Goal: Task Accomplishment & Management: Complete application form

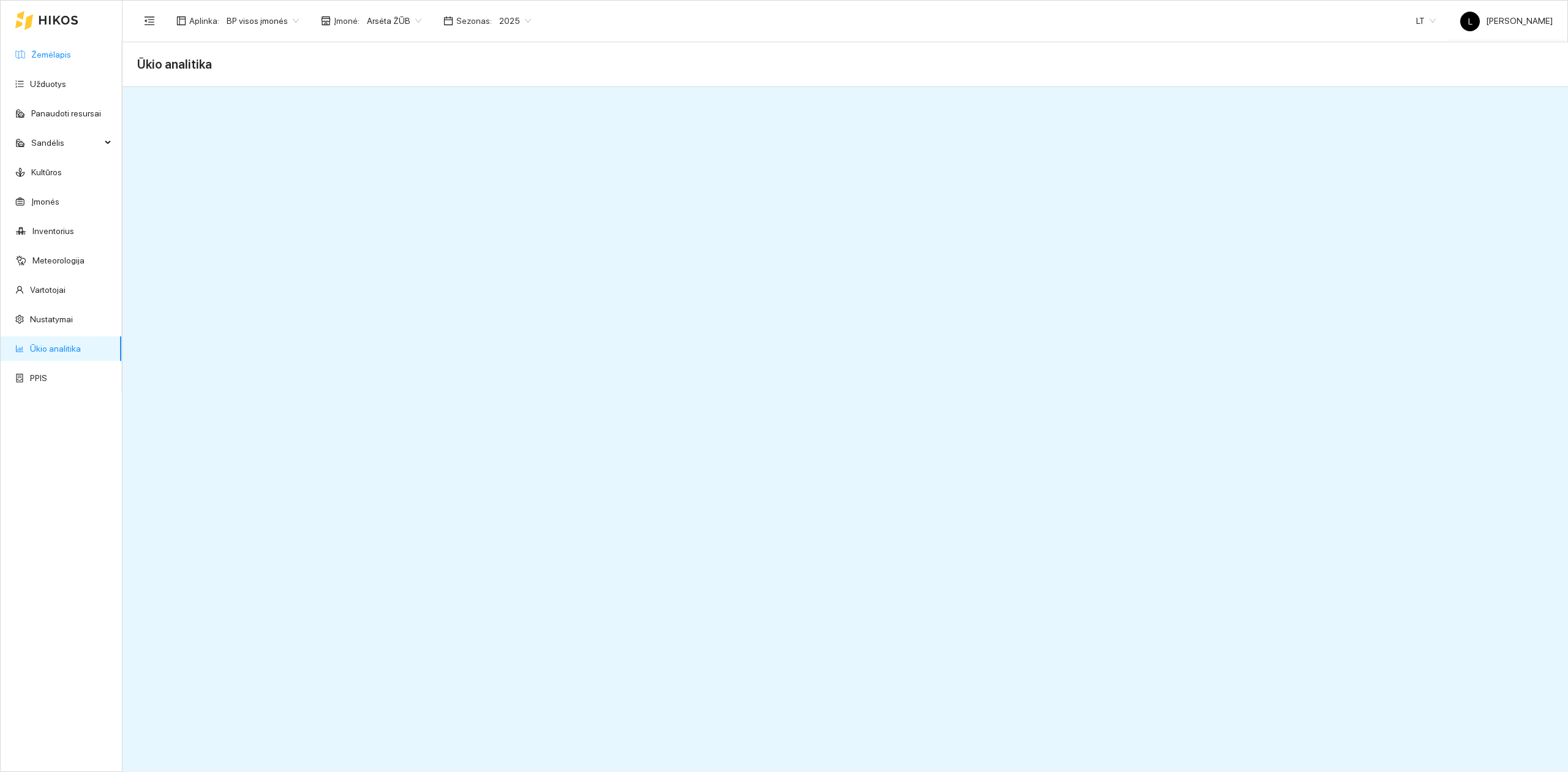
click at [69, 52] on link "Žemėlapis" at bounding box center [51, 54] width 40 height 10
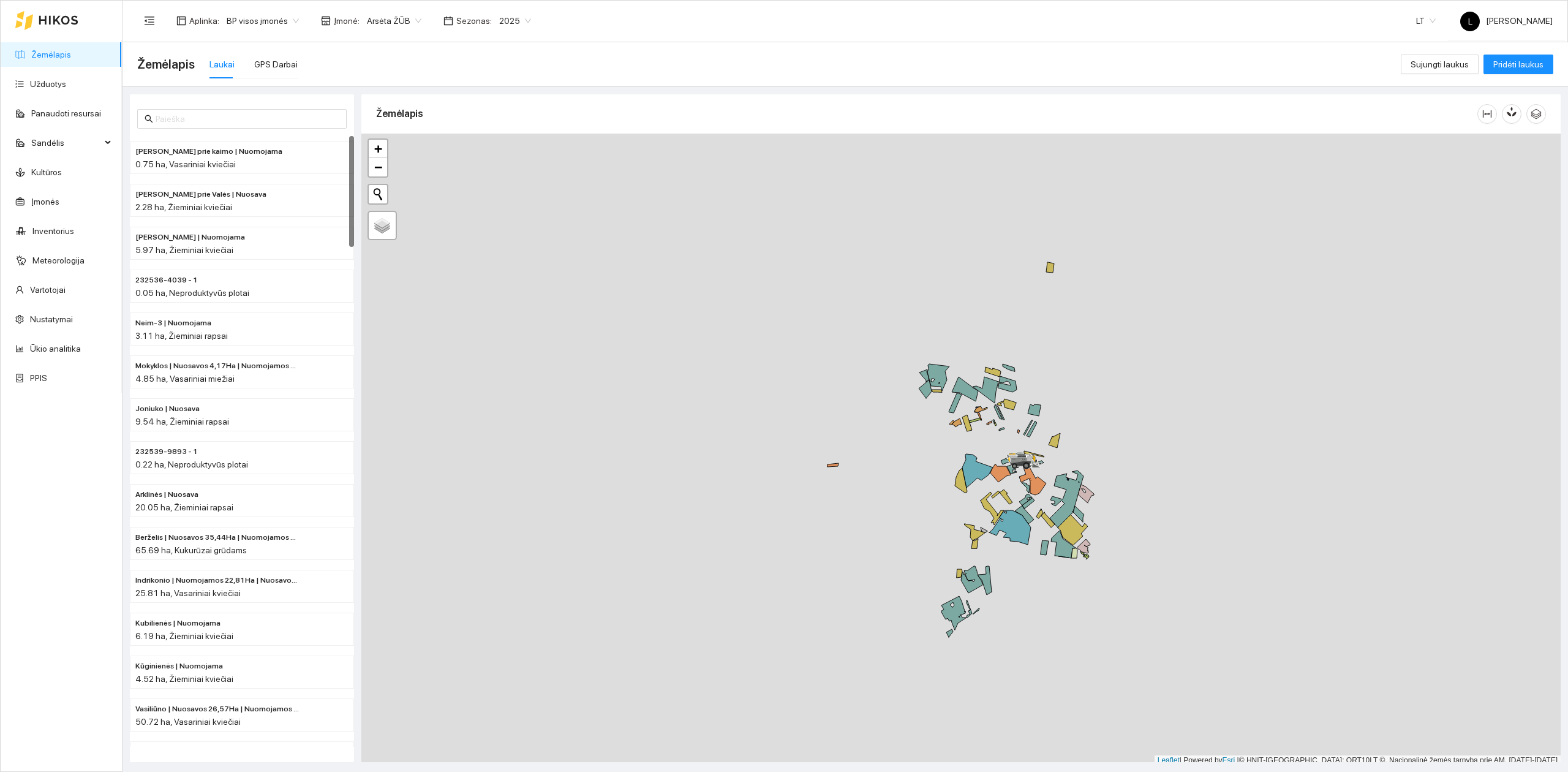
click at [44, 51] on link "Žemėlapis" at bounding box center [51, 54] width 40 height 10
click at [59, 81] on link "Užduotys" at bounding box center [49, 84] width 36 height 10
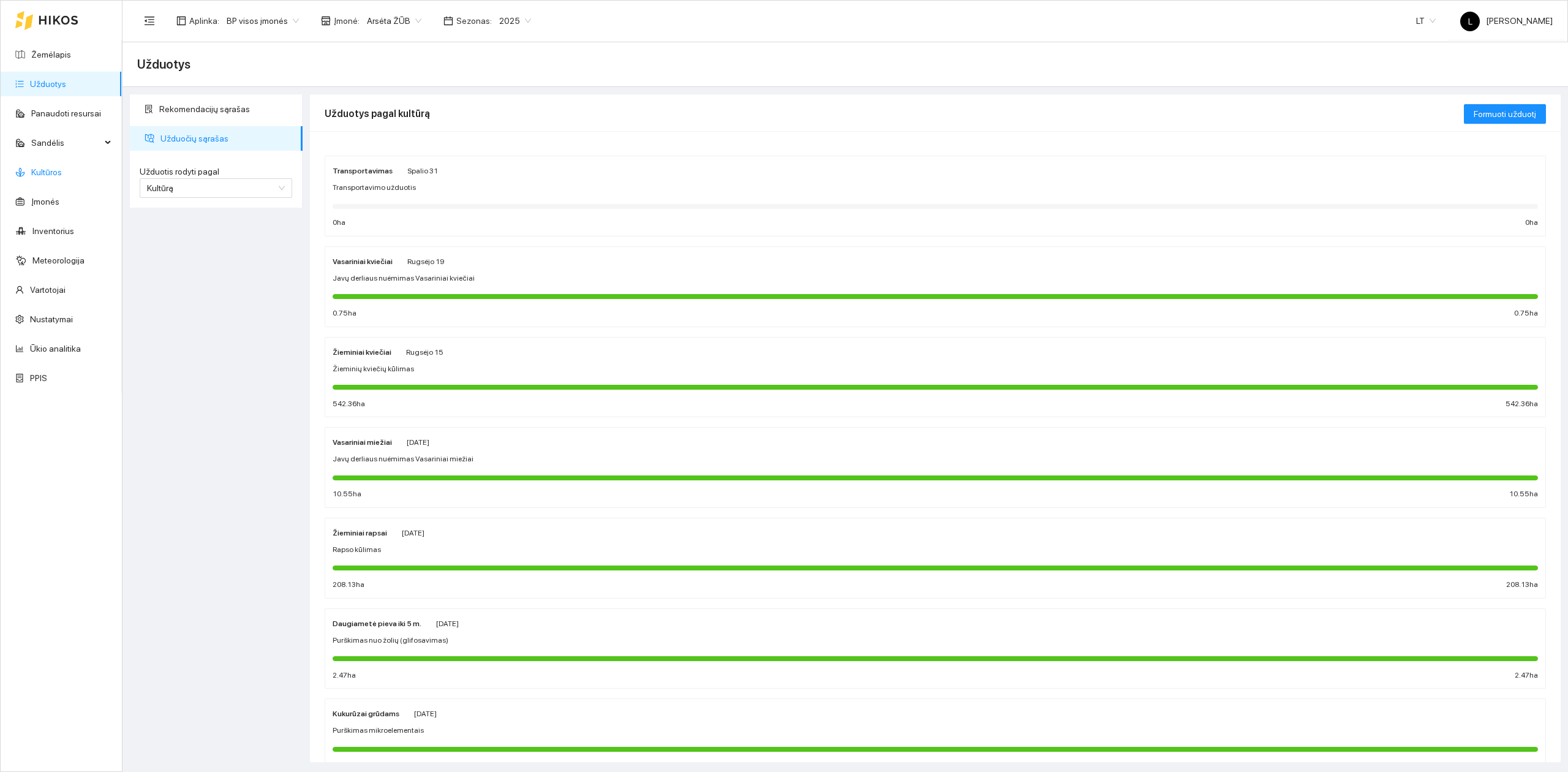
click at [48, 168] on link "Kultūros" at bounding box center [47, 173] width 30 height 10
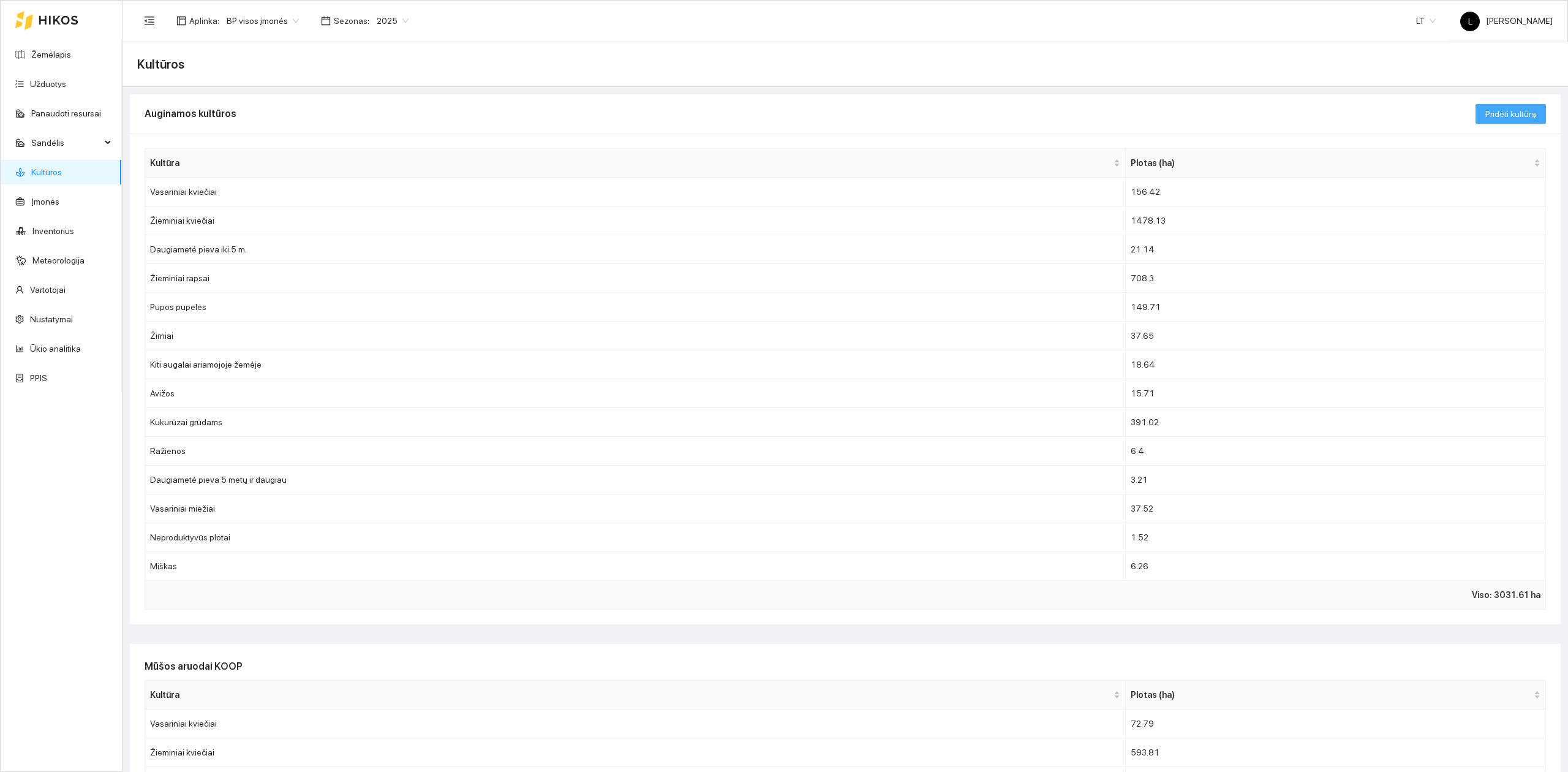
click at [1255, 113] on span "Pridėti kultūrą" at bounding box center [1511, 114] width 50 height 13
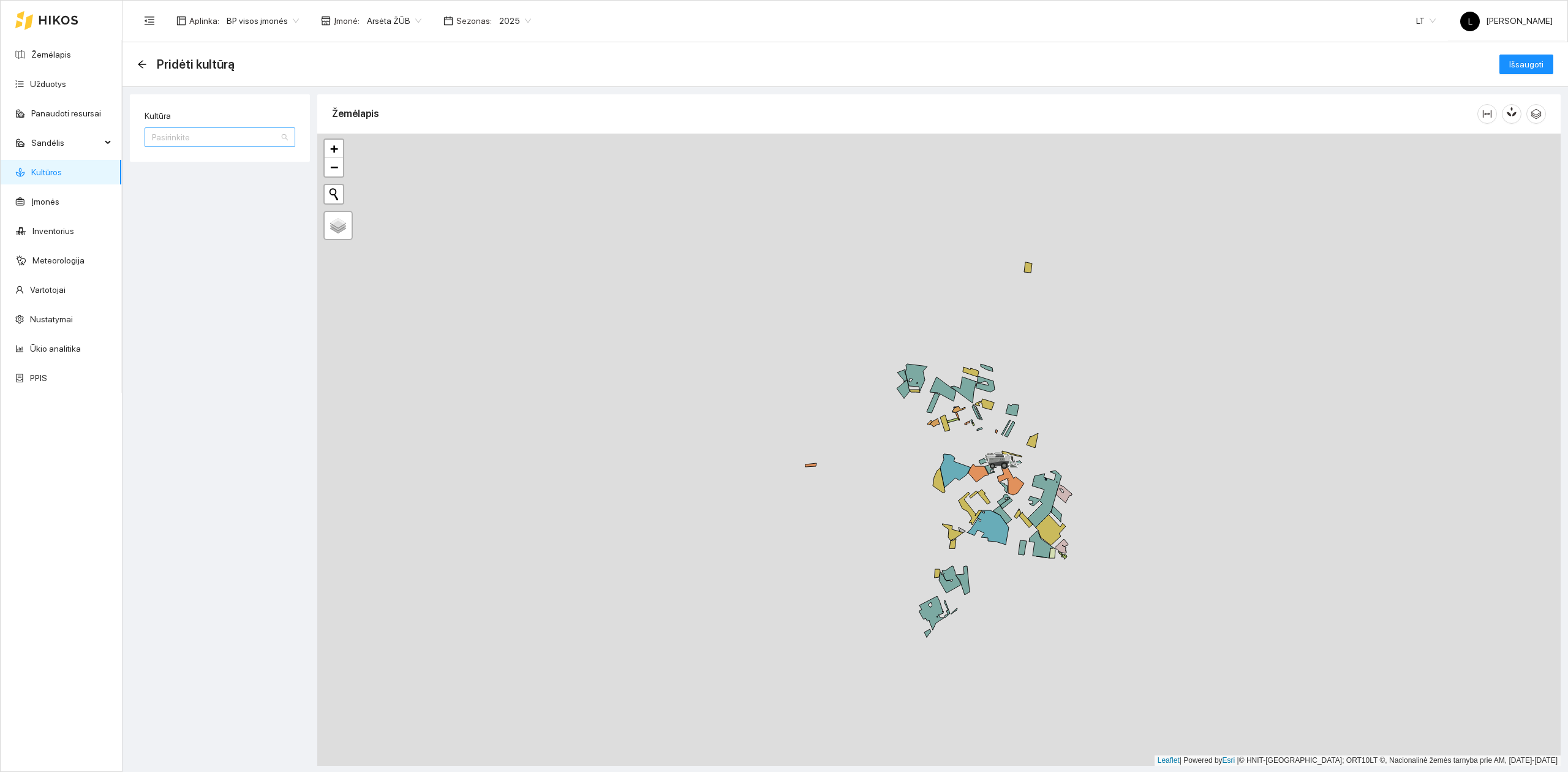
click at [247, 138] on input "Kultūra" at bounding box center [215, 136] width 128 height 18
drag, startPoint x: 206, startPoint y: 135, endPoint x: 108, endPoint y: 135, distance: 98.0
click at [111, 135] on section "Žemėlapis Užduotys Panaudoti resursai Sandėlis Kultūros Įmonės Inventorius Mete…" at bounding box center [784, 386] width 1568 height 772
type input "posė"
click at [408, 83] on div "Pridėti kultūrą Išsaugoti" at bounding box center [846, 64] width 1446 height 45
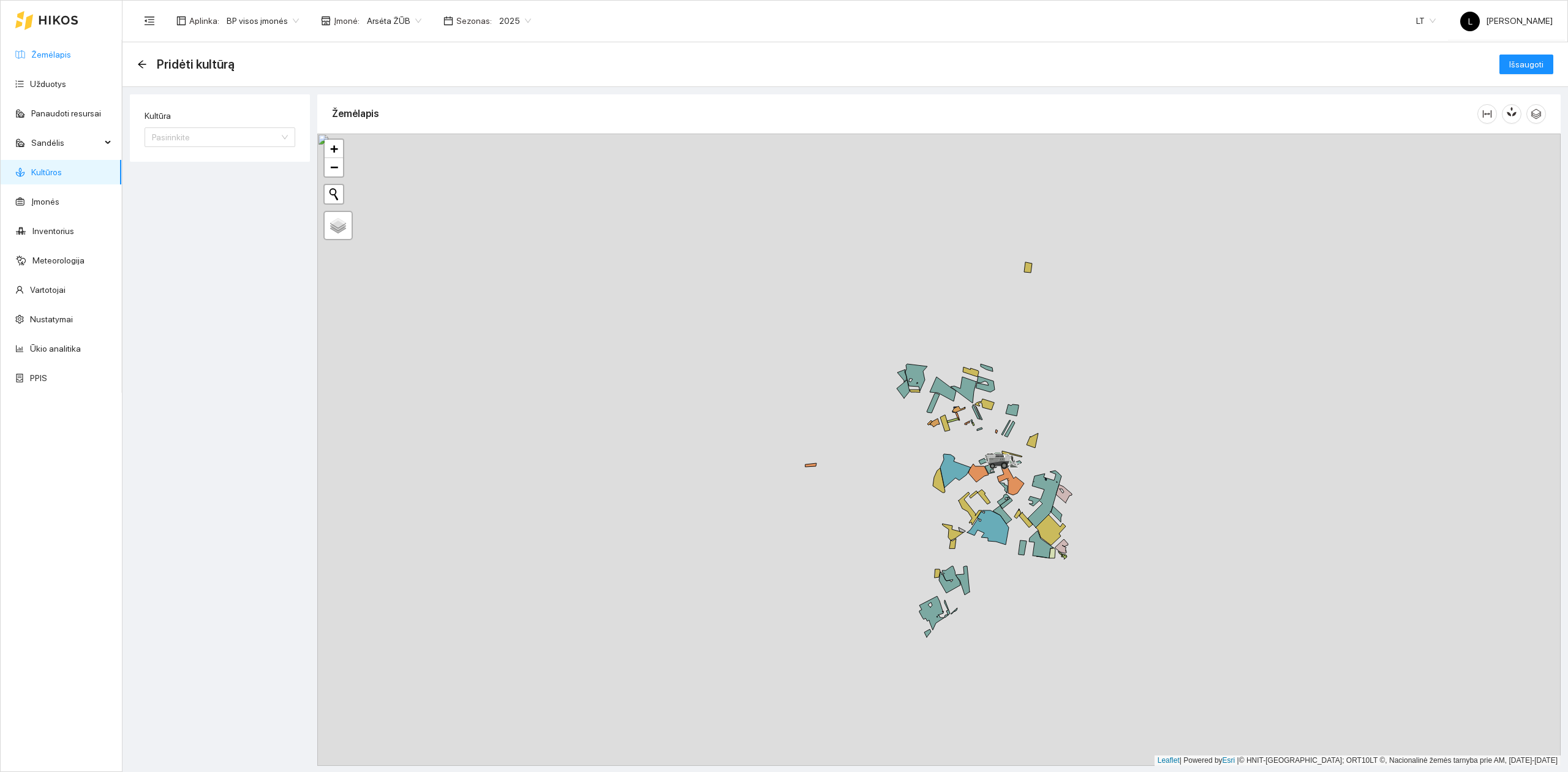
click at [65, 54] on link "Žemėlapis" at bounding box center [51, 54] width 40 height 10
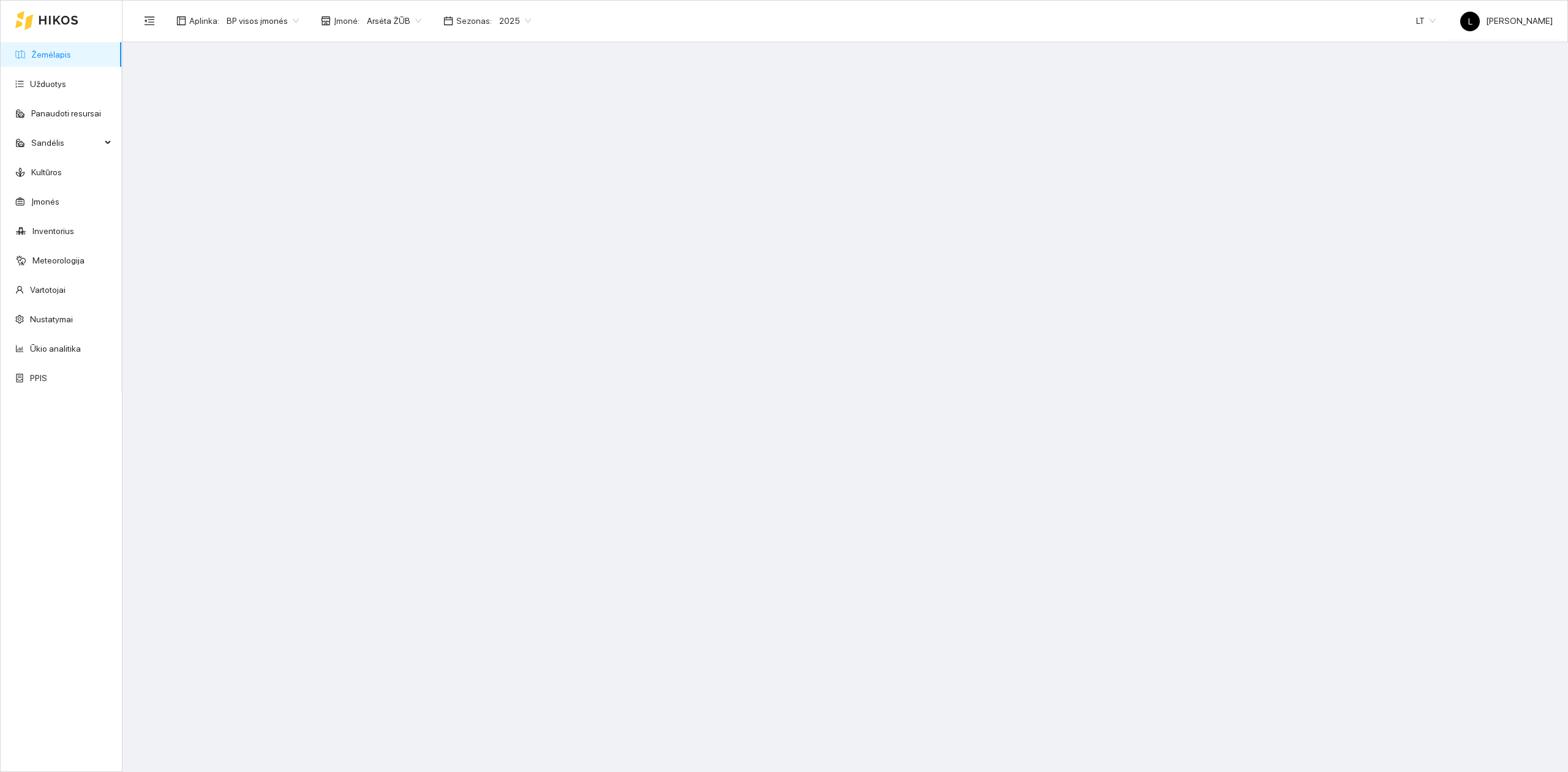
click at [517, 13] on span "2025" at bounding box center [514, 20] width 31 height 18
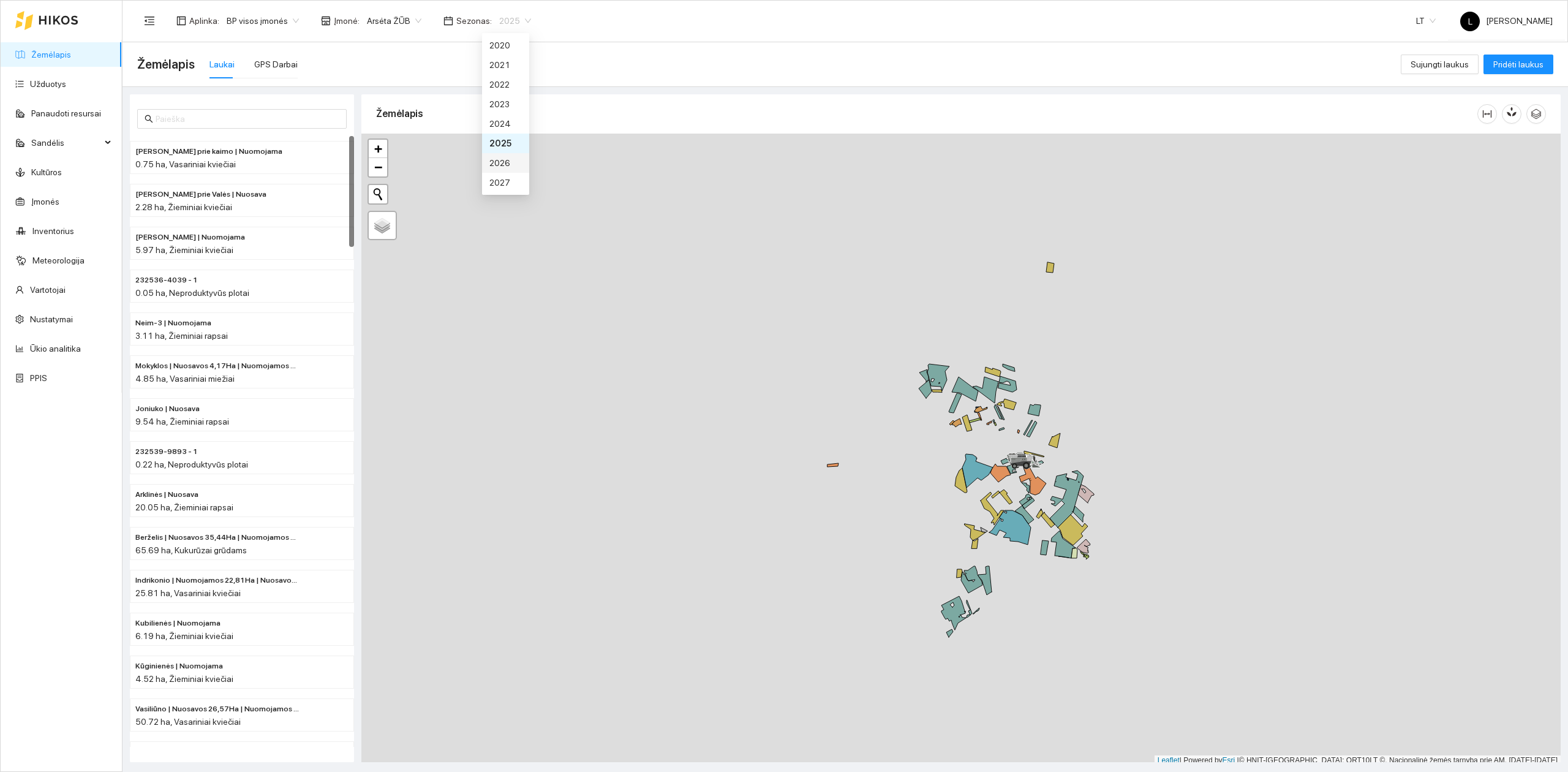
click at [505, 159] on div "2026" at bounding box center [506, 163] width 32 height 13
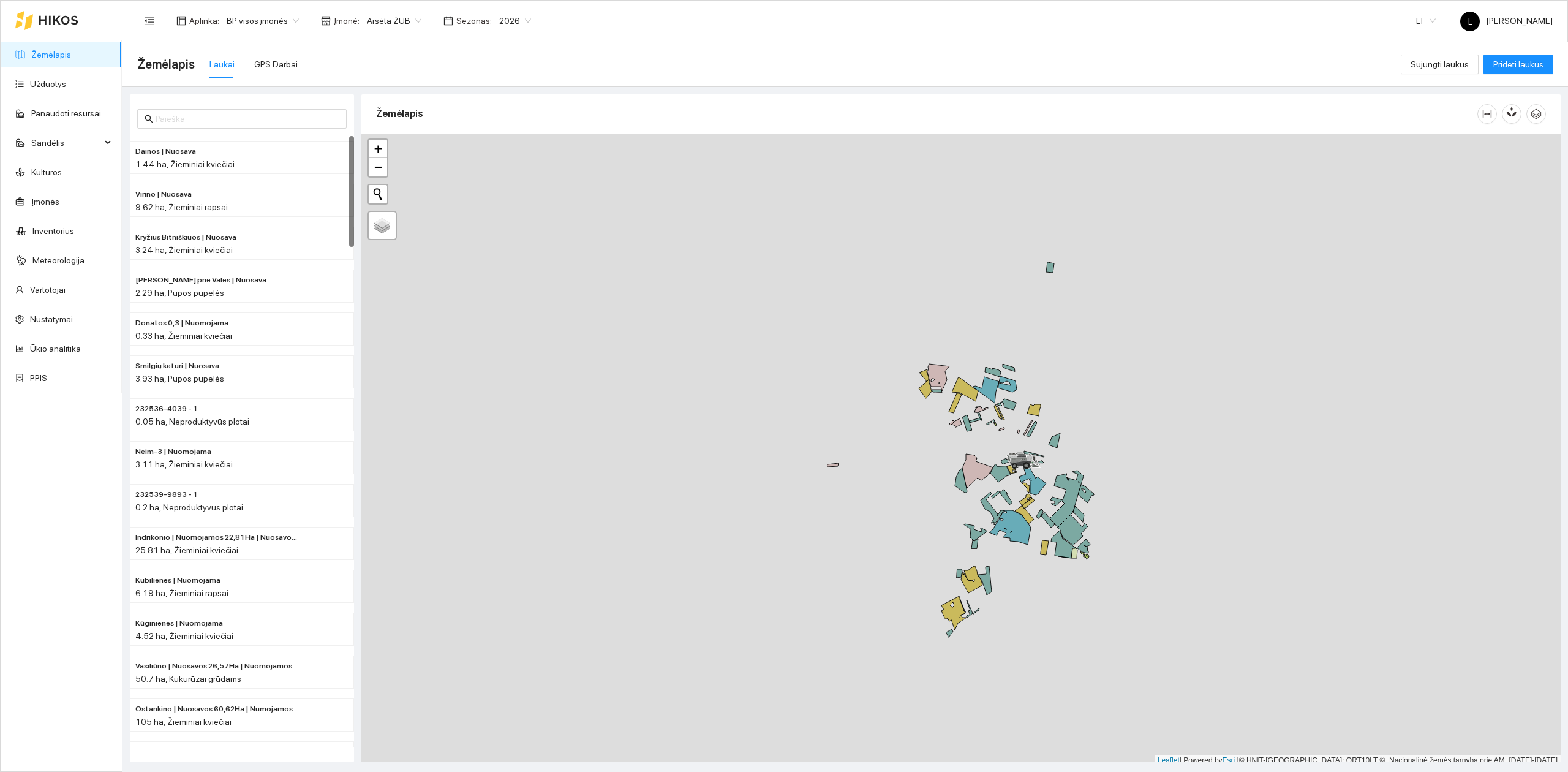
scroll to position [3, 0]
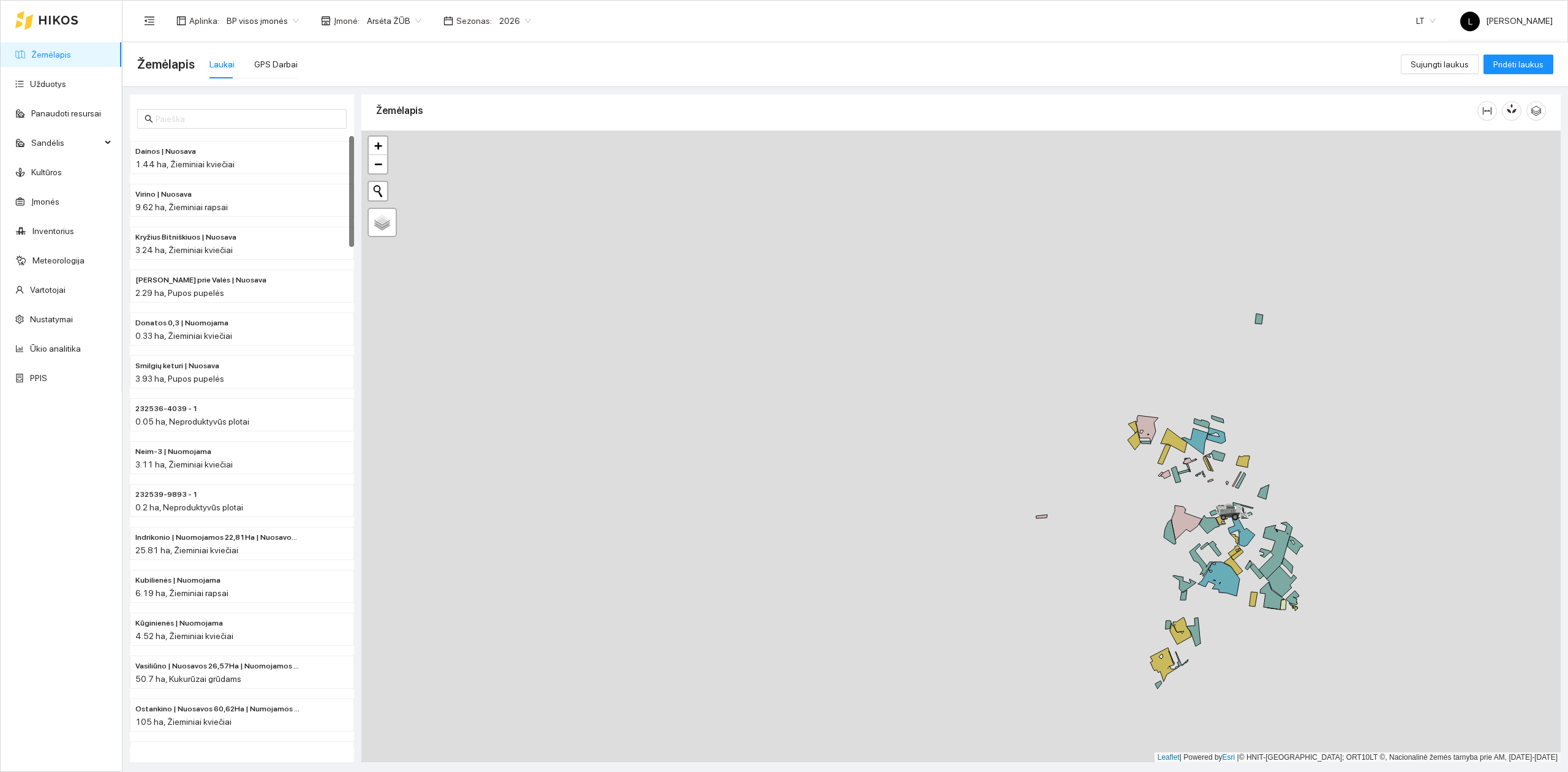
drag, startPoint x: 805, startPoint y: 286, endPoint x: 1015, endPoint y: 337, distance: 216.1
click at [1015, 337] on div at bounding box center [960, 447] width 1199 height 633
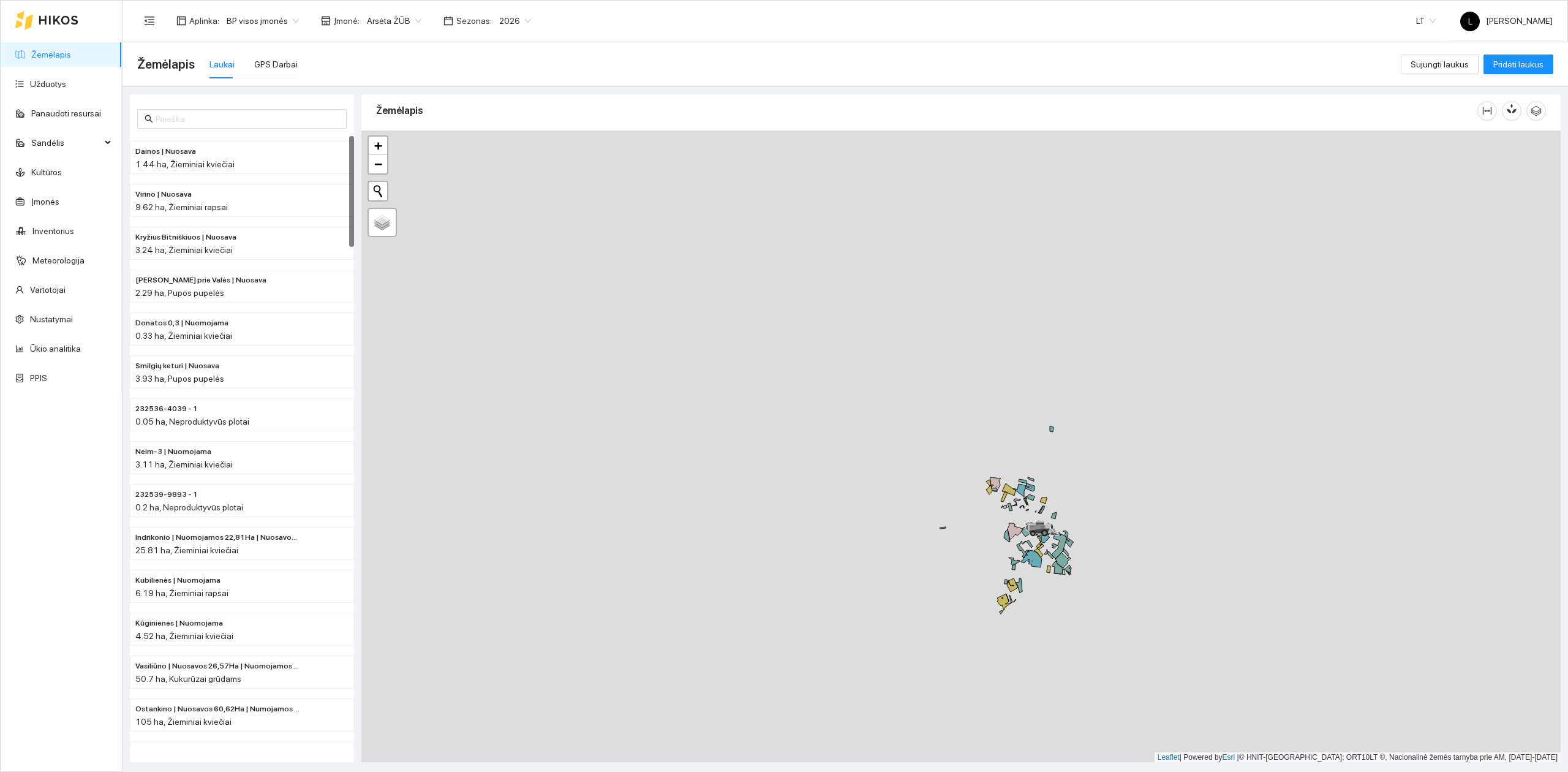
drag, startPoint x: 994, startPoint y: 351, endPoint x: 855, endPoint y: 457, distance: 174.8
click at [863, 454] on div at bounding box center [960, 447] width 1199 height 633
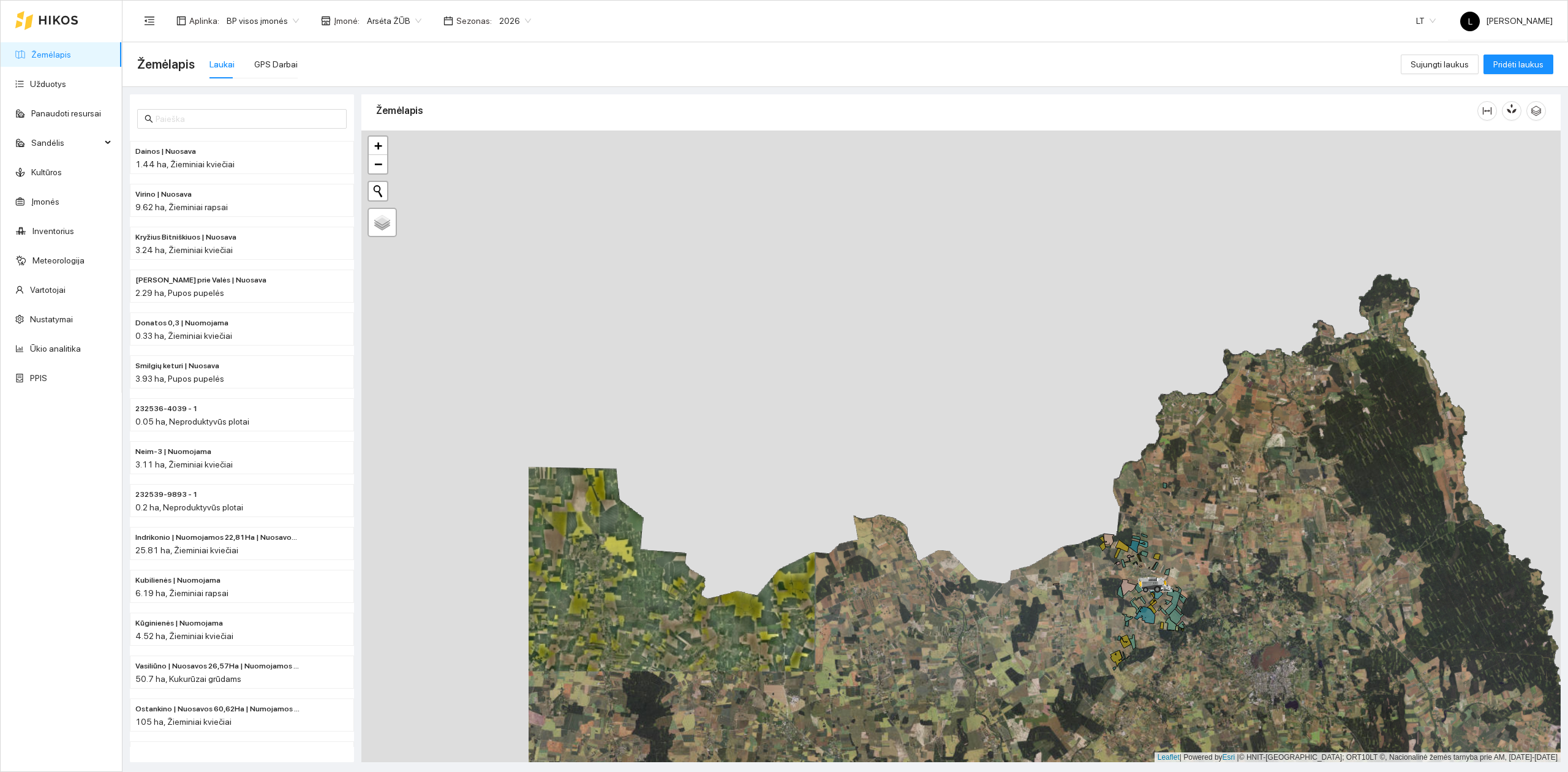
drag, startPoint x: 827, startPoint y: 459, endPoint x: 1018, endPoint y: 566, distance: 218.9
click at [1018, 566] on div at bounding box center [960, 447] width 1199 height 633
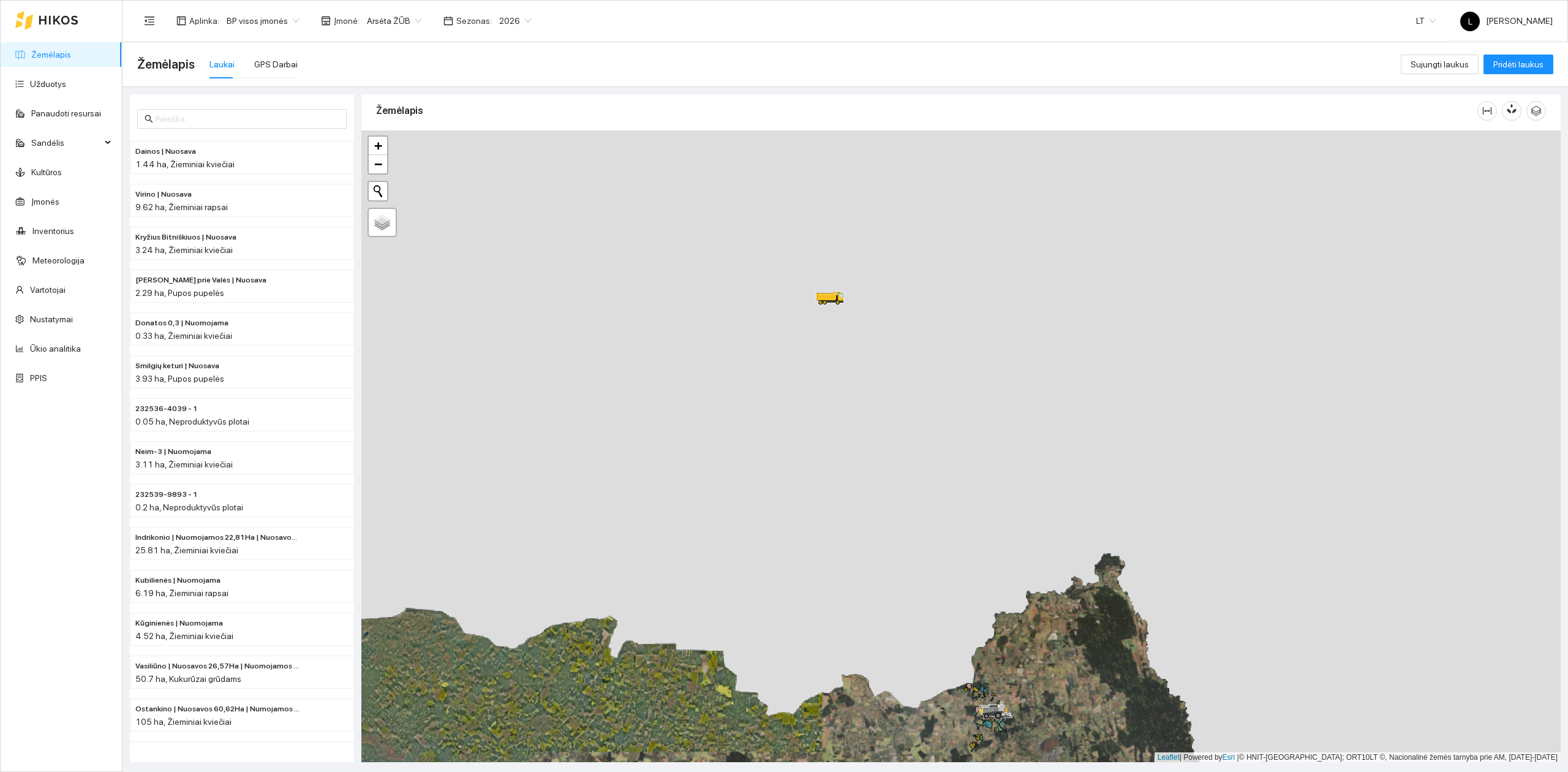
drag, startPoint x: 861, startPoint y: 248, endPoint x: 799, endPoint y: 366, distance: 133.3
click at [799, 368] on div at bounding box center [960, 447] width 1199 height 633
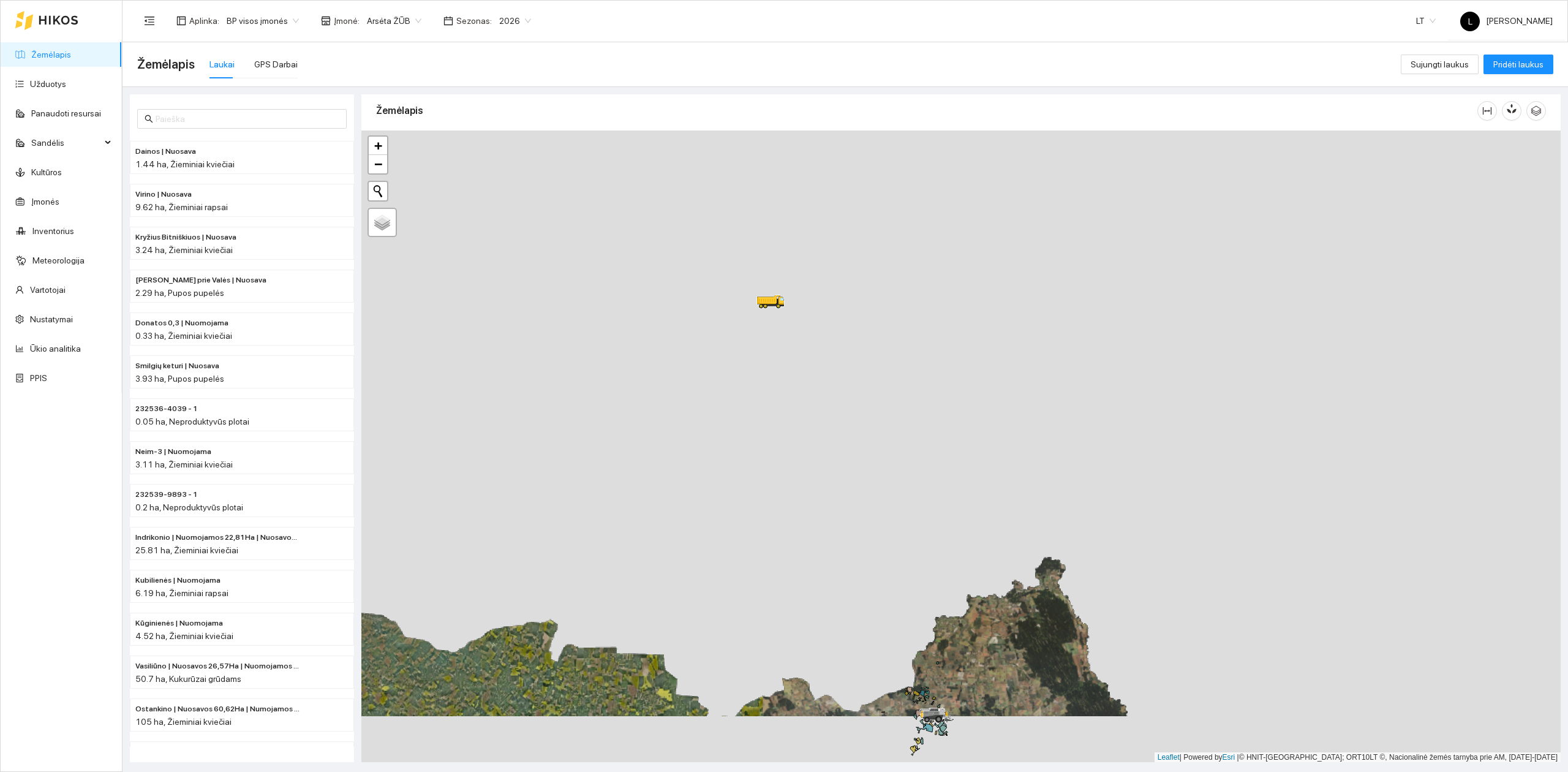
drag, startPoint x: 802, startPoint y: 368, endPoint x: 779, endPoint y: 327, distance: 47.0
click at [780, 335] on div at bounding box center [960, 447] width 1199 height 633
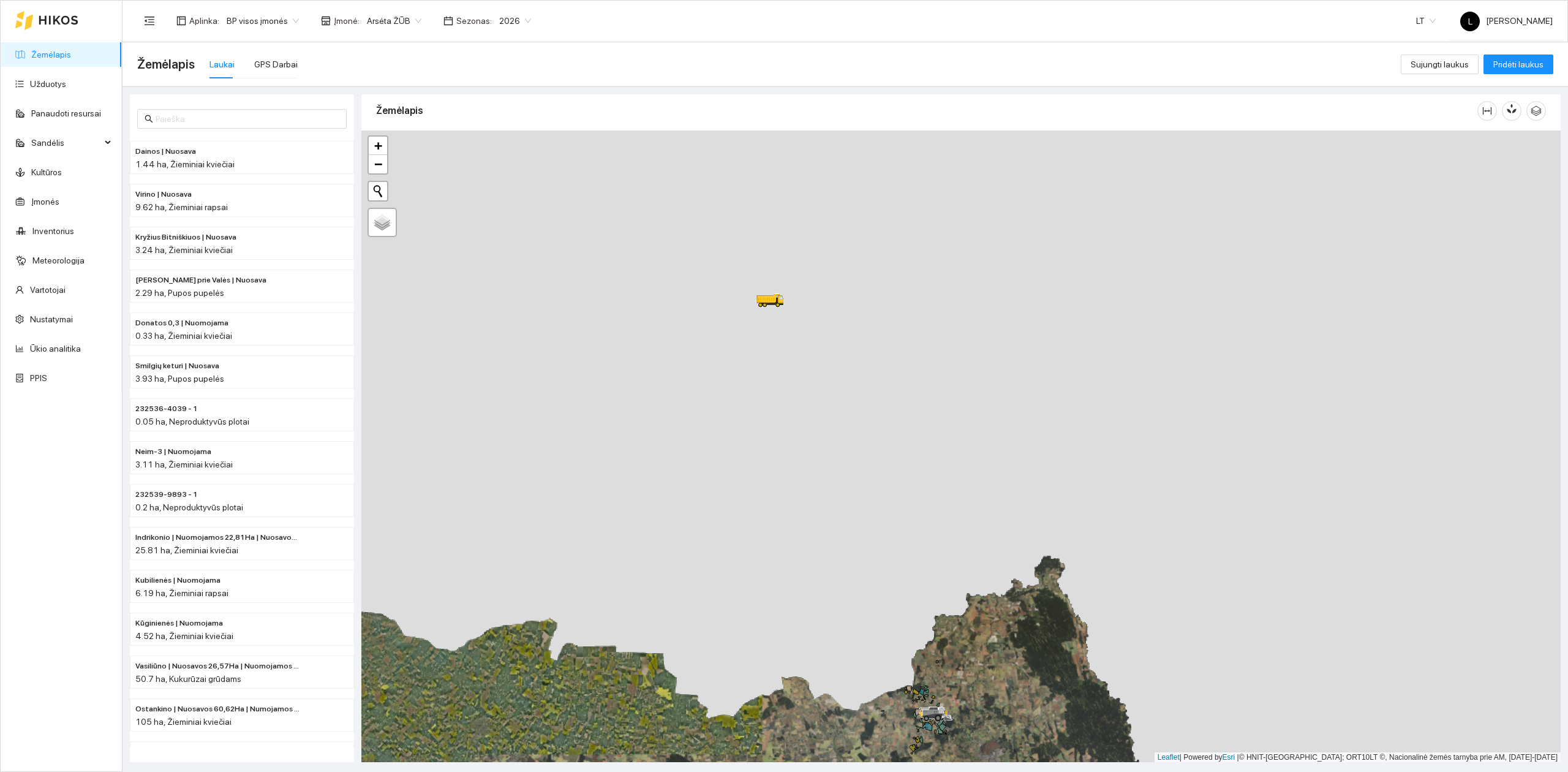
drag, startPoint x: 780, startPoint y: 316, endPoint x: 707, endPoint y: 305, distance: 73.8
click at [708, 307] on div at bounding box center [960, 447] width 1199 height 633
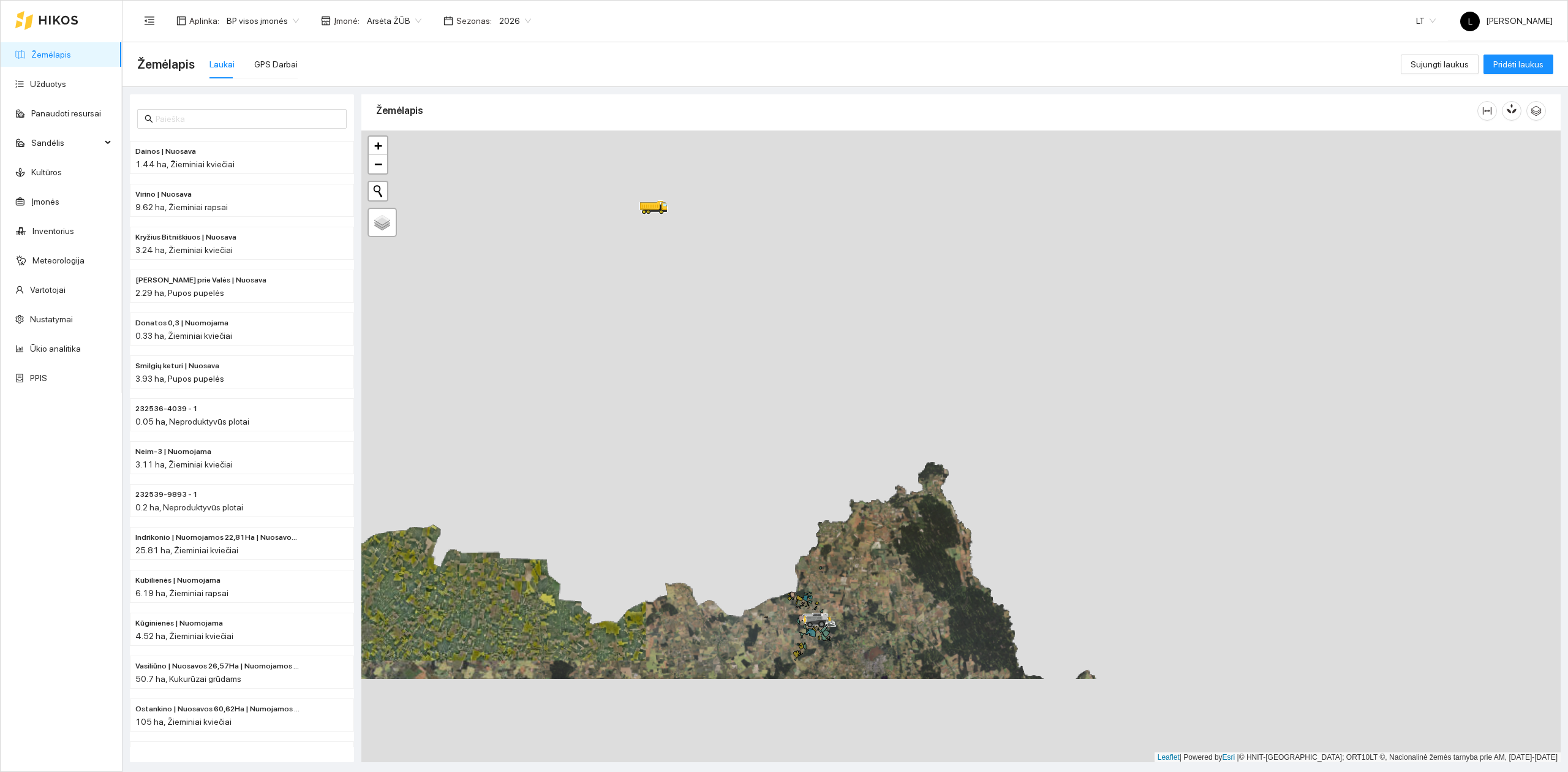
drag, startPoint x: 718, startPoint y: 371, endPoint x: 671, endPoint y: 282, distance: 100.6
click at [671, 282] on div at bounding box center [960, 447] width 1199 height 633
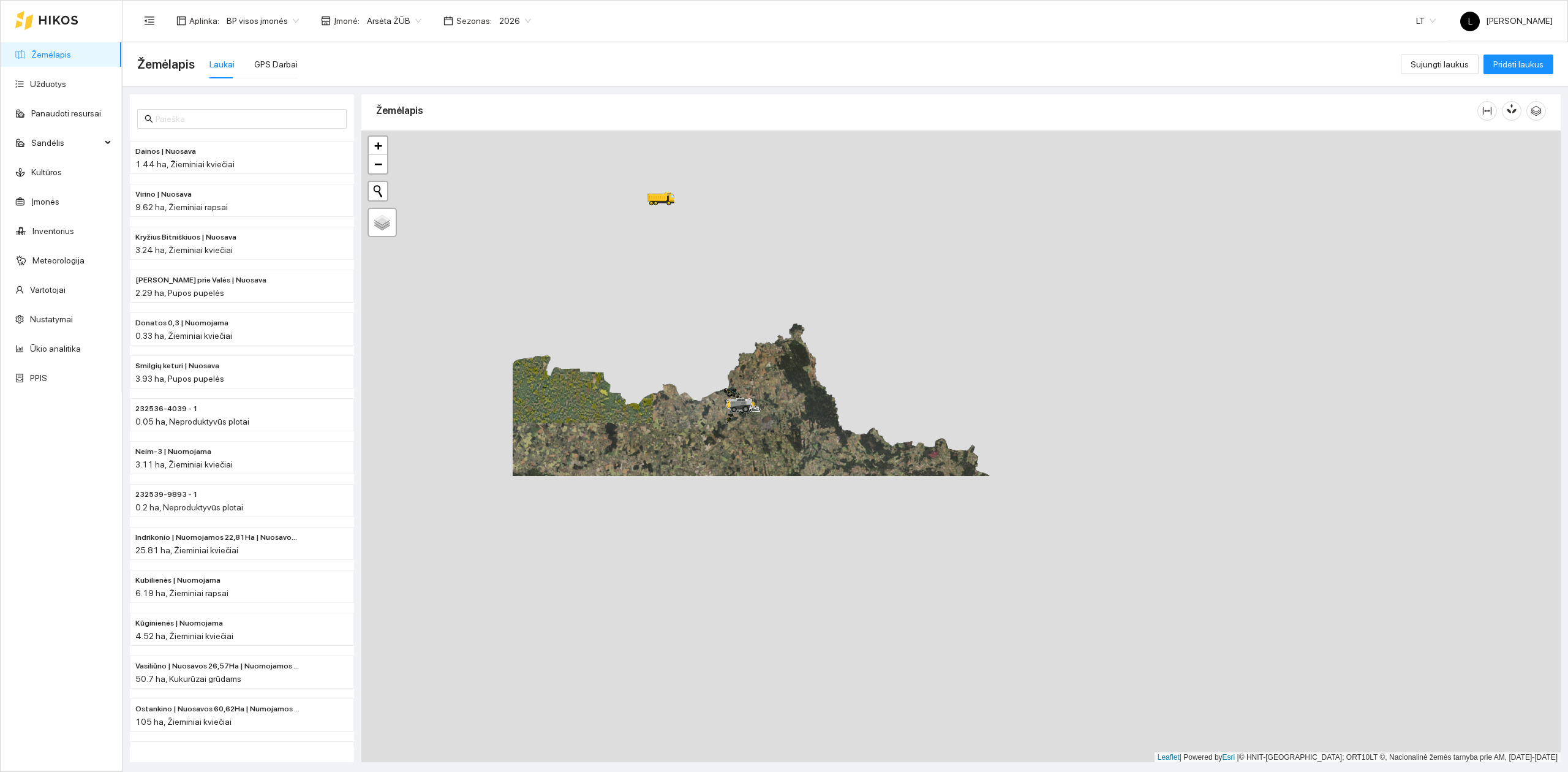
drag, startPoint x: 724, startPoint y: 397, endPoint x: 709, endPoint y: 333, distance: 65.7
click at [709, 333] on div at bounding box center [960, 447] width 1199 height 633
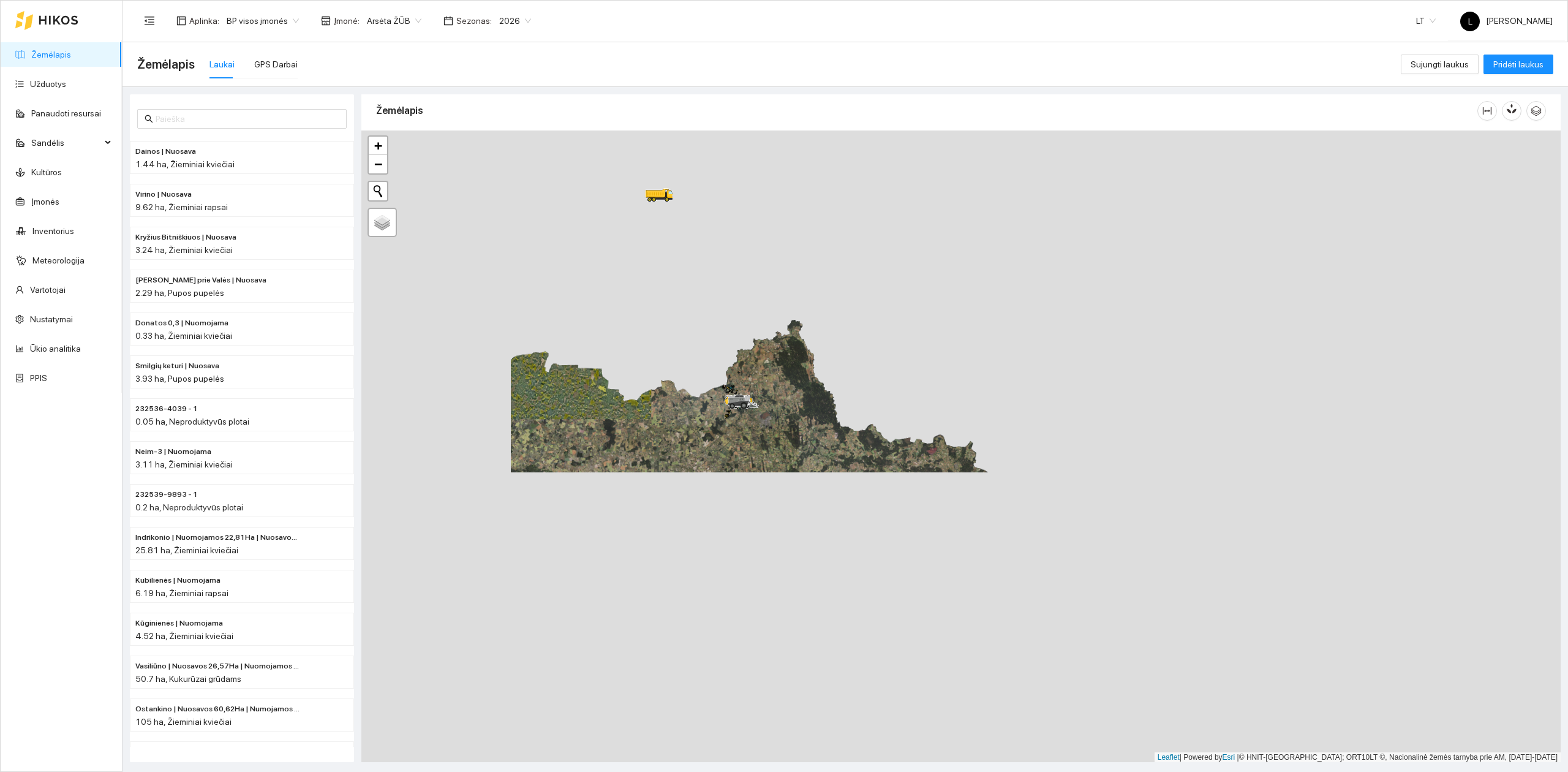
drag, startPoint x: 711, startPoint y: 374, endPoint x: 694, endPoint y: 277, distance: 98.5
click at [694, 277] on div at bounding box center [960, 447] width 1199 height 633
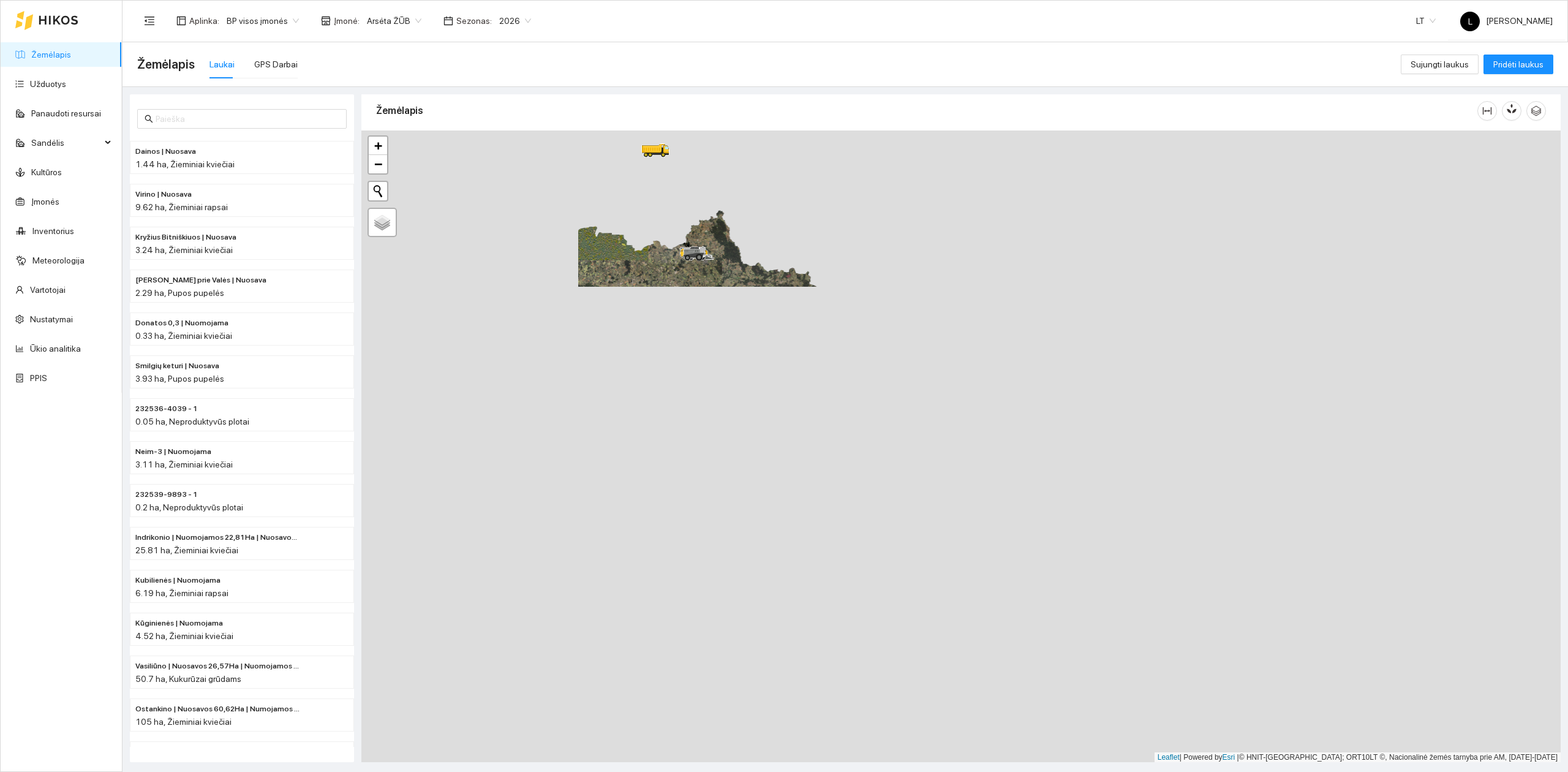
drag, startPoint x: 739, startPoint y: 411, endPoint x: 719, endPoint y: 356, distance: 58.5
click at [719, 356] on div at bounding box center [960, 447] width 1199 height 633
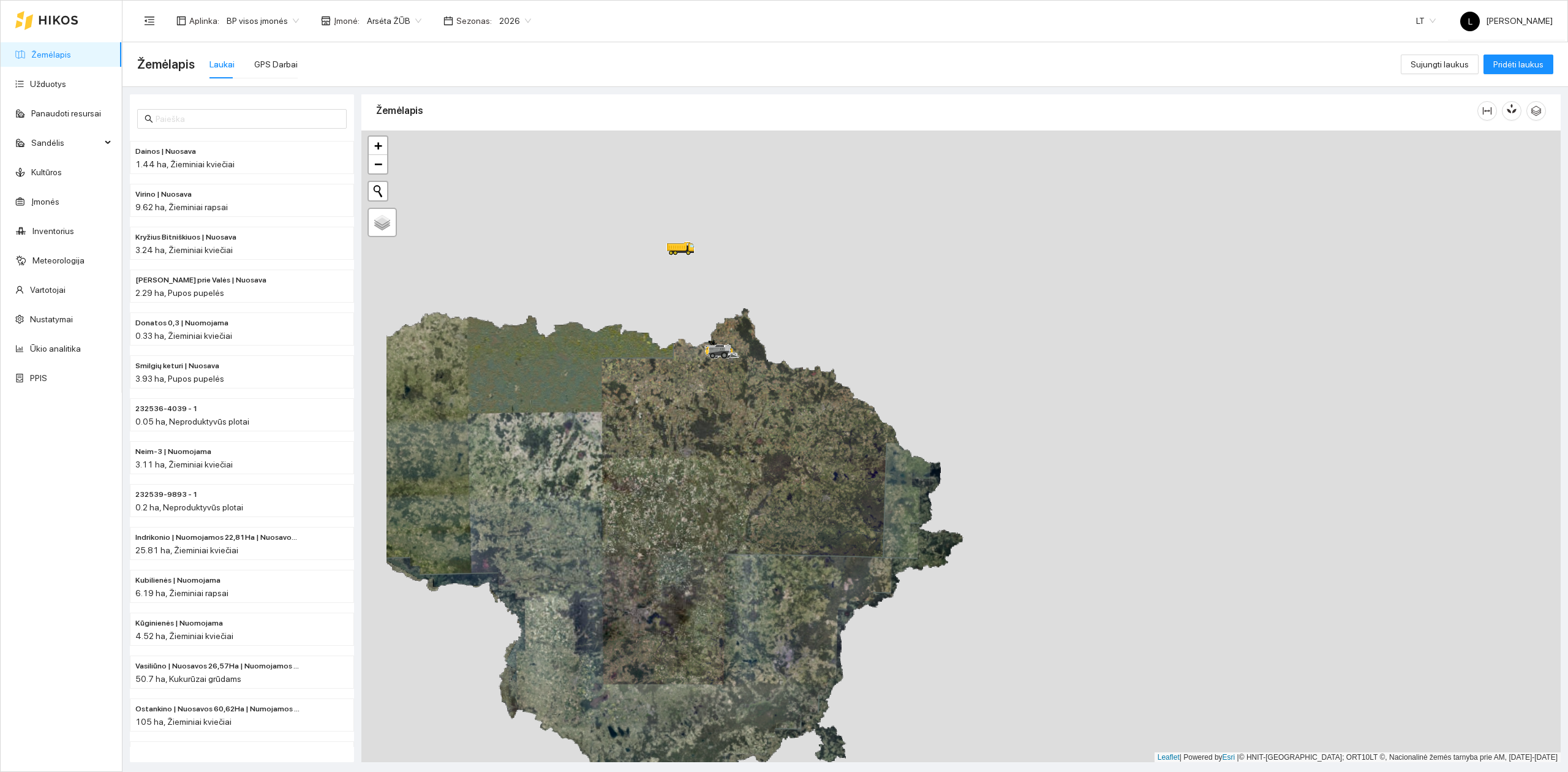
drag, startPoint x: 729, startPoint y: 401, endPoint x: 746, endPoint y: 468, distance: 69.1
click at [746, 468] on div at bounding box center [960, 447] width 1199 height 633
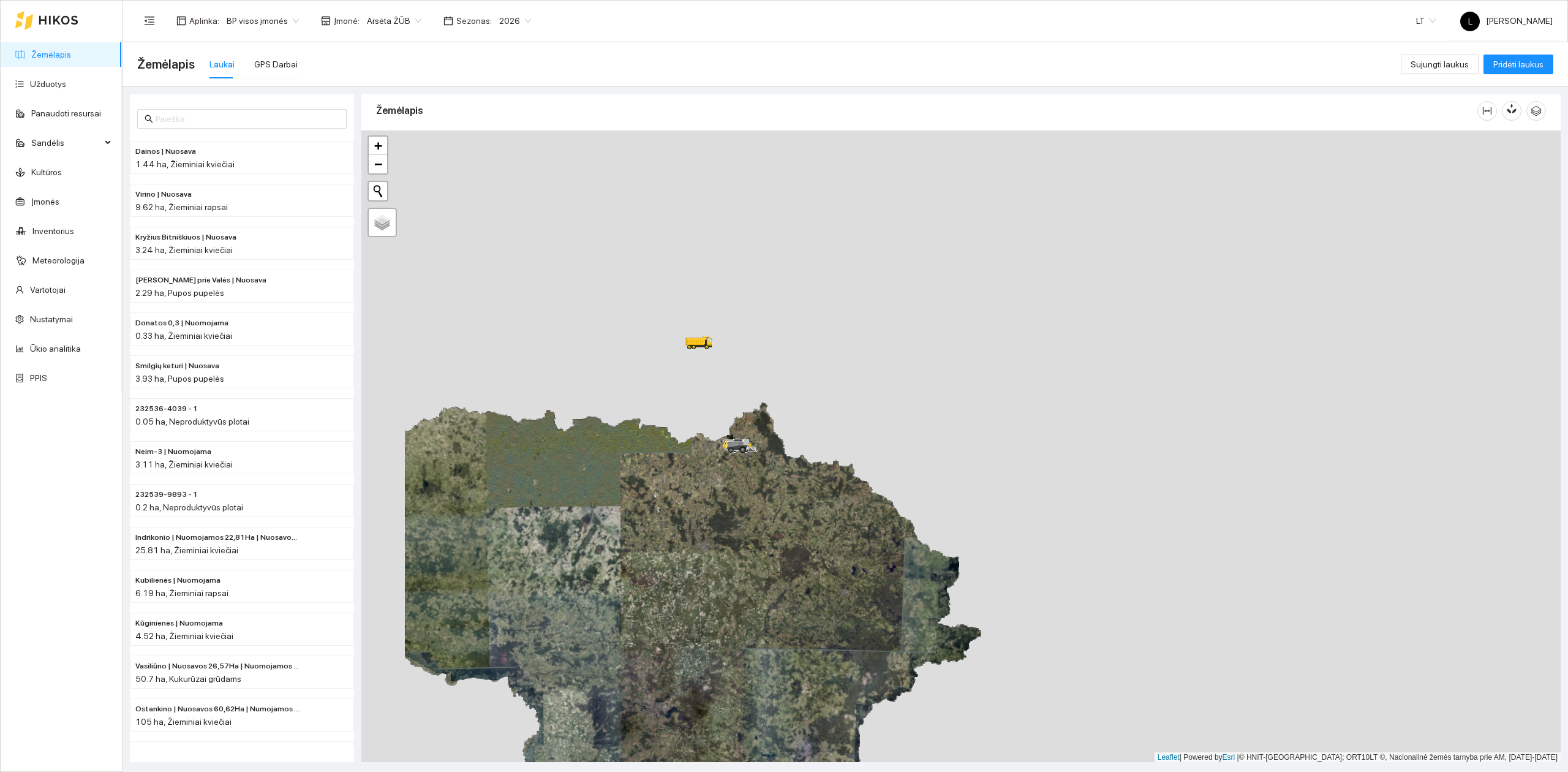
click at [750, 511] on div at bounding box center [960, 447] width 1199 height 633
